Goal: Navigation & Orientation: Go to known website

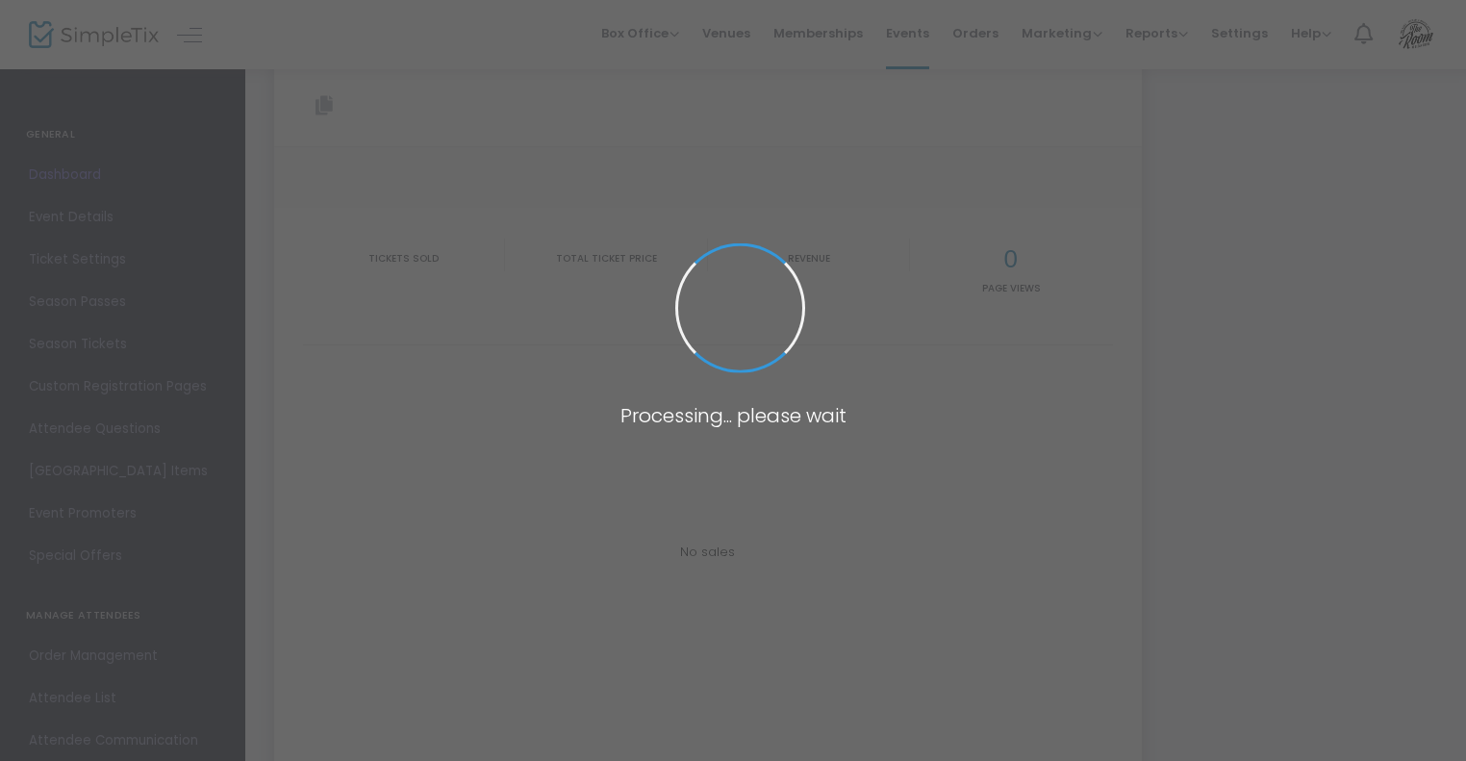
type input "[URL][DOMAIN_NAME][PERSON_NAME]"
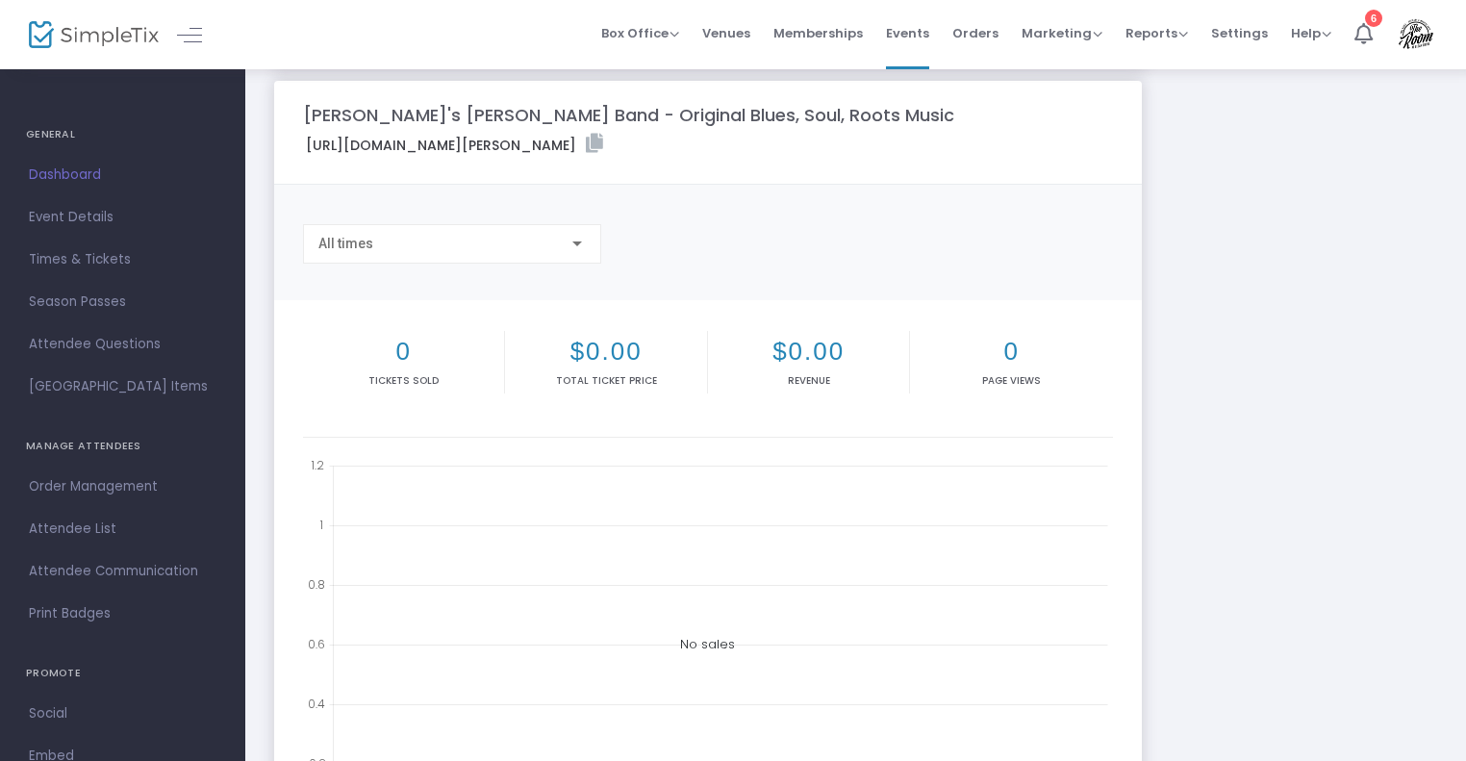
click at [79, 28] on img at bounding box center [94, 35] width 130 height 28
